Goal: Information Seeking & Learning: Understand process/instructions

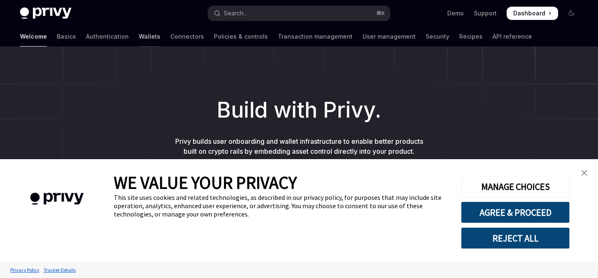
click at [139, 35] on link "Wallets" at bounding box center [150, 37] width 22 height 20
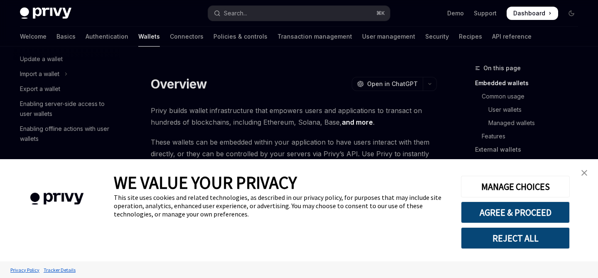
scroll to position [101, 0]
click at [49, 88] on div "Export a wallet" at bounding box center [40, 88] width 40 height 10
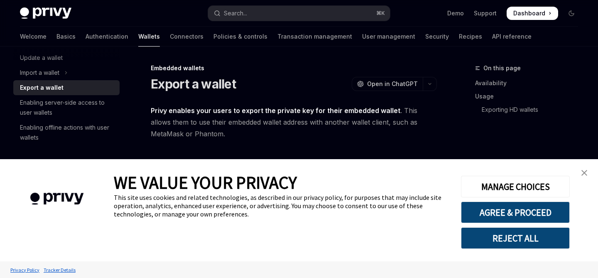
type textarea "*"
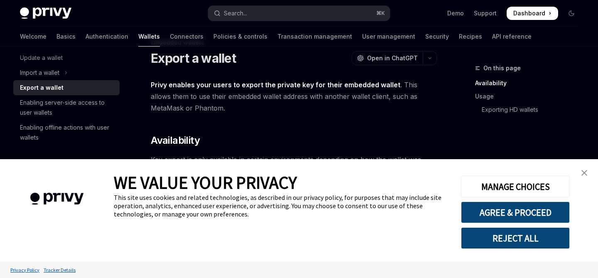
scroll to position [27, 0]
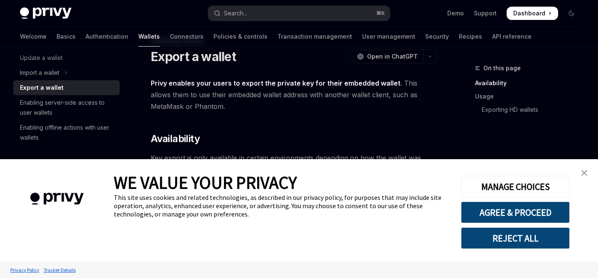
click at [399, 215] on div "This site uses cookies and related technologies, as described in our privacy po…" at bounding box center [281, 205] width 335 height 25
click at [515, 237] on button "REJECT ALL" at bounding box center [515, 238] width 109 height 22
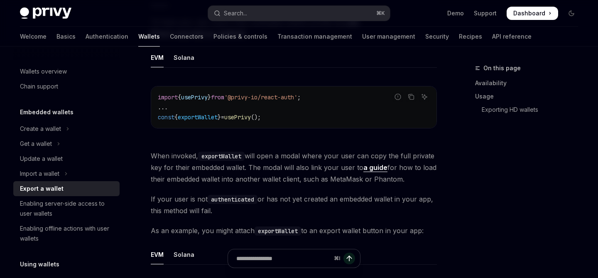
scroll to position [259, 0]
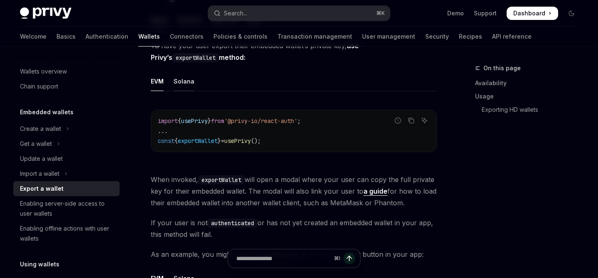
click at [183, 81] on div "Solana" at bounding box center [184, 81] width 21 height 20
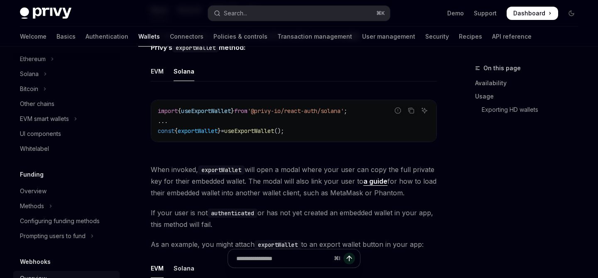
scroll to position [220, 0]
click at [49, 203] on icon "Toggle Methods section" at bounding box center [50, 207] width 3 height 10
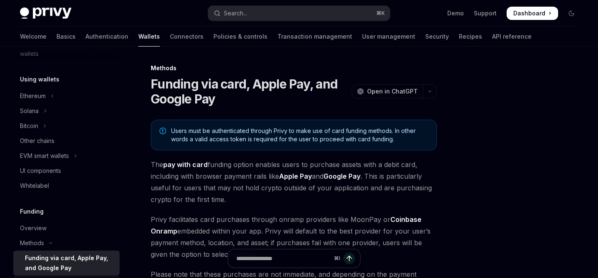
scroll to position [183, 0]
click at [43, 111] on button "Solana" at bounding box center [66, 112] width 106 height 15
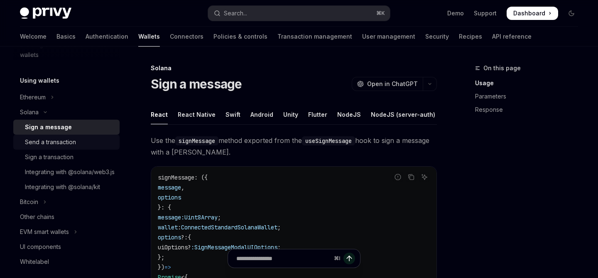
click at [44, 148] on link "Send a transaction" at bounding box center [66, 141] width 106 height 15
type textarea "*"
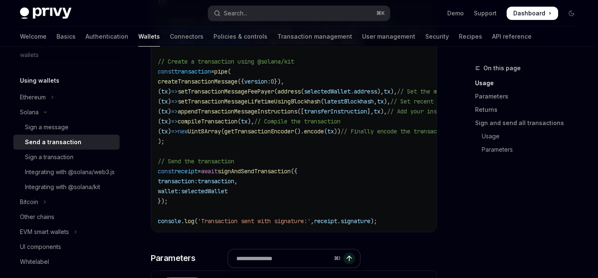
scroll to position [663, 0]
